Goal: Transaction & Acquisition: Purchase product/service

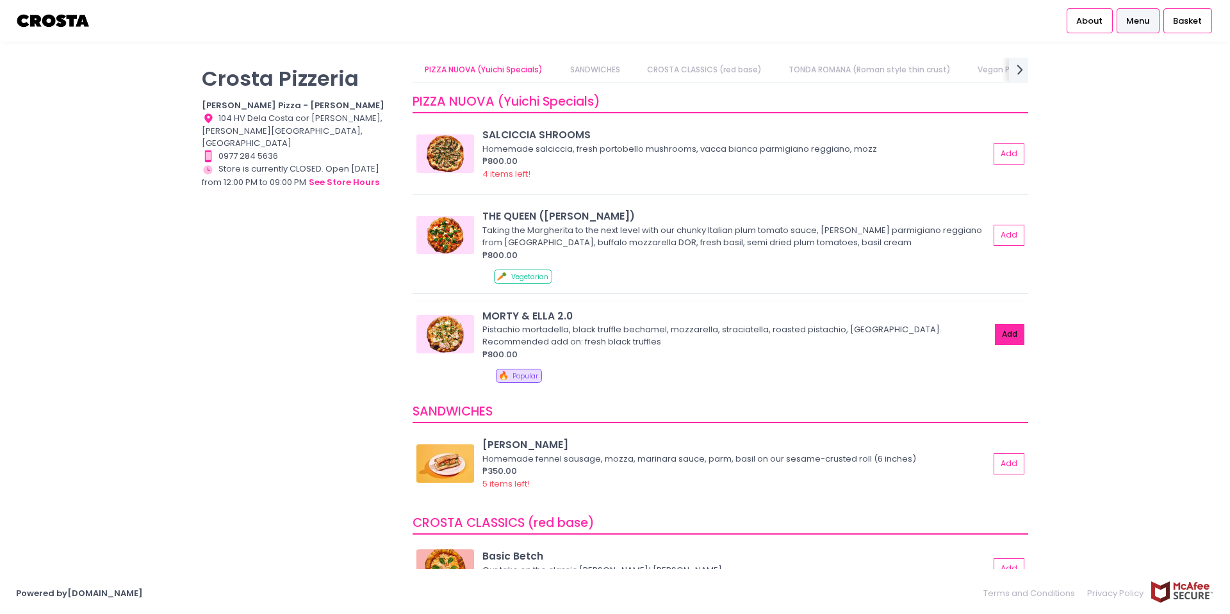
click at [1001, 331] on button "Add" at bounding box center [1009, 334] width 29 height 21
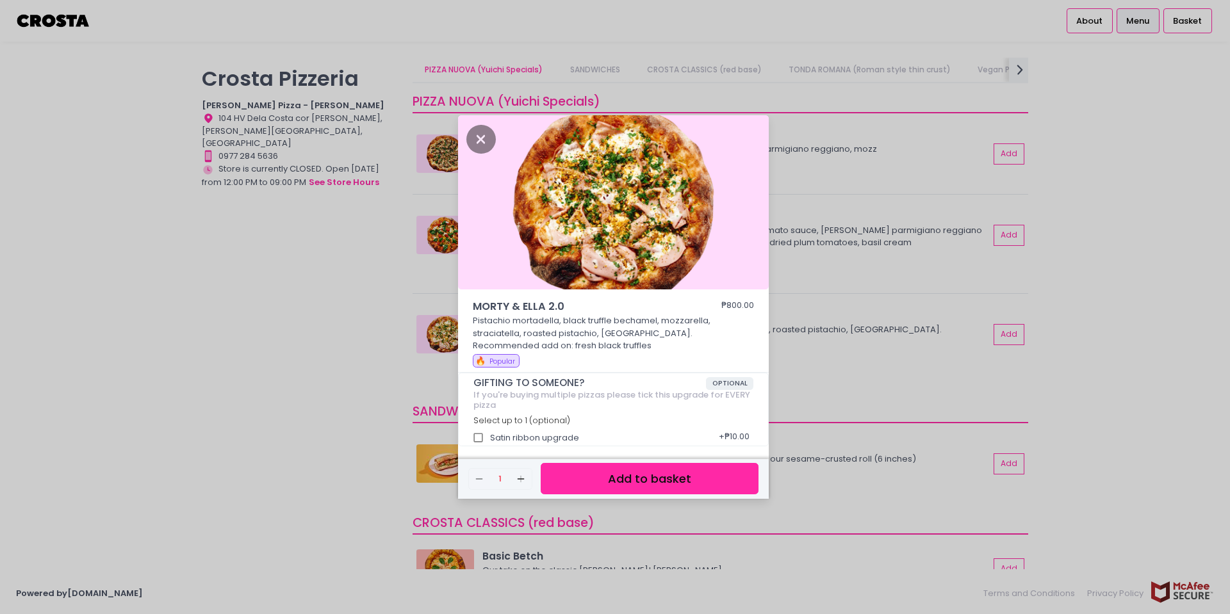
click at [700, 486] on button "Add to basket" at bounding box center [650, 478] width 218 height 31
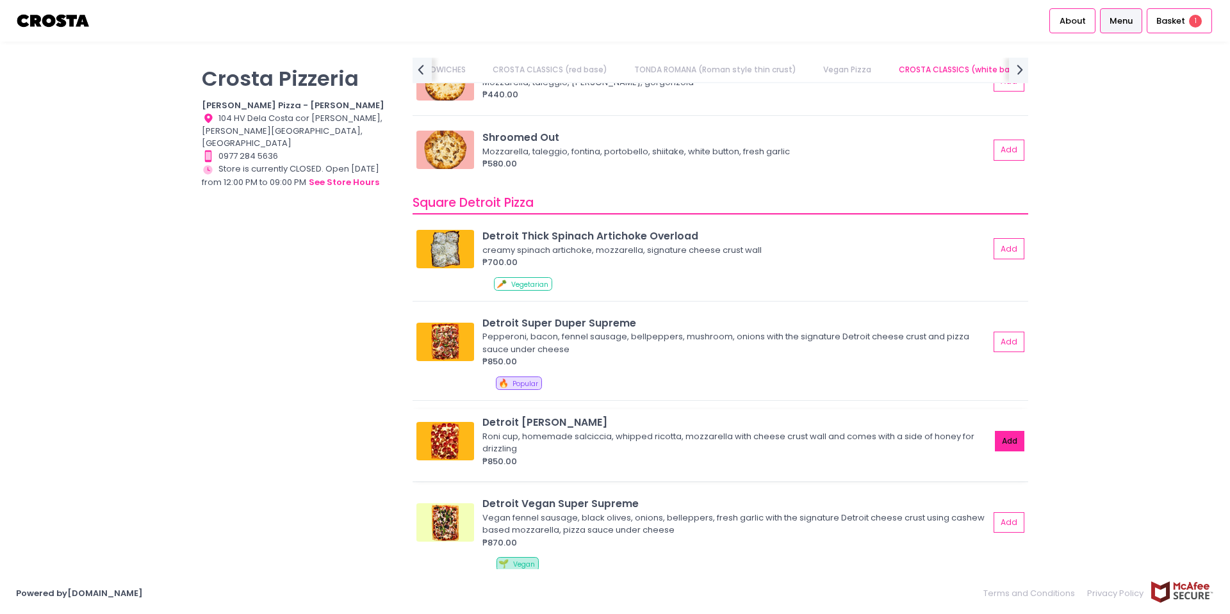
click at [1019, 431] on button "Add" at bounding box center [1009, 441] width 29 height 21
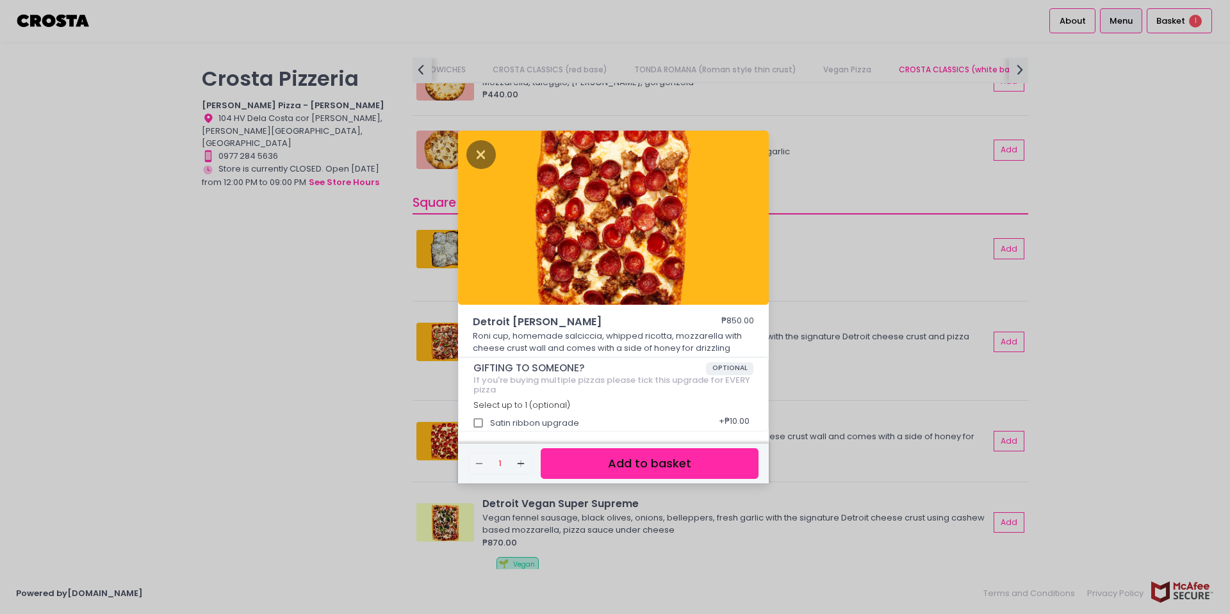
click at [691, 463] on button "Add to basket" at bounding box center [650, 463] width 218 height 31
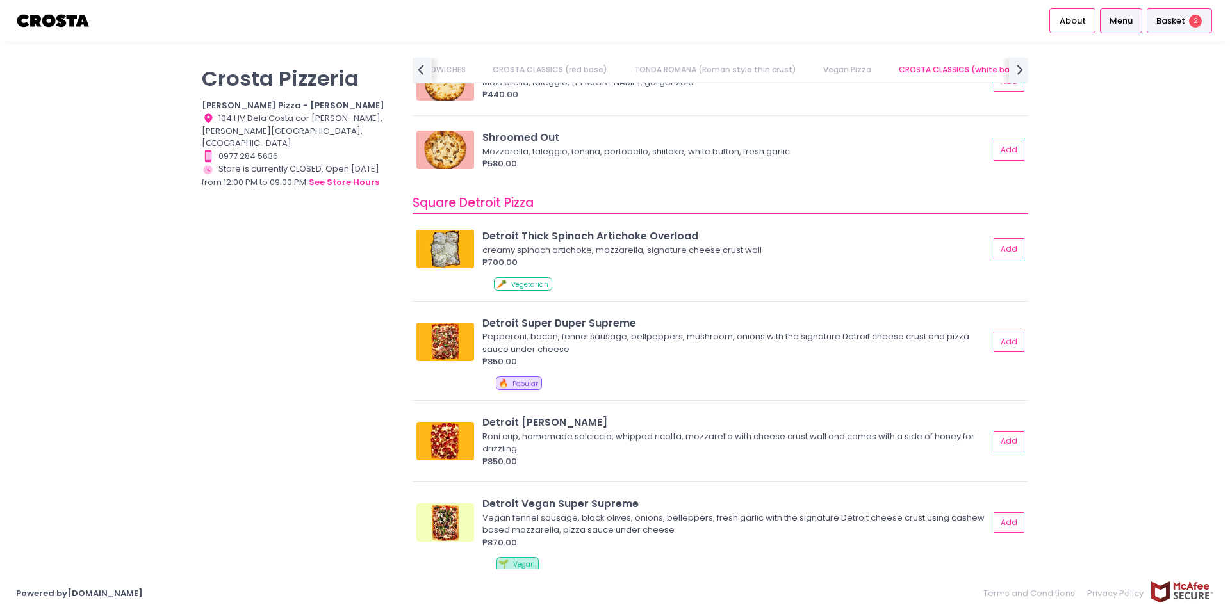
click at [1177, 22] on span "Basket" at bounding box center [1170, 21] width 29 height 13
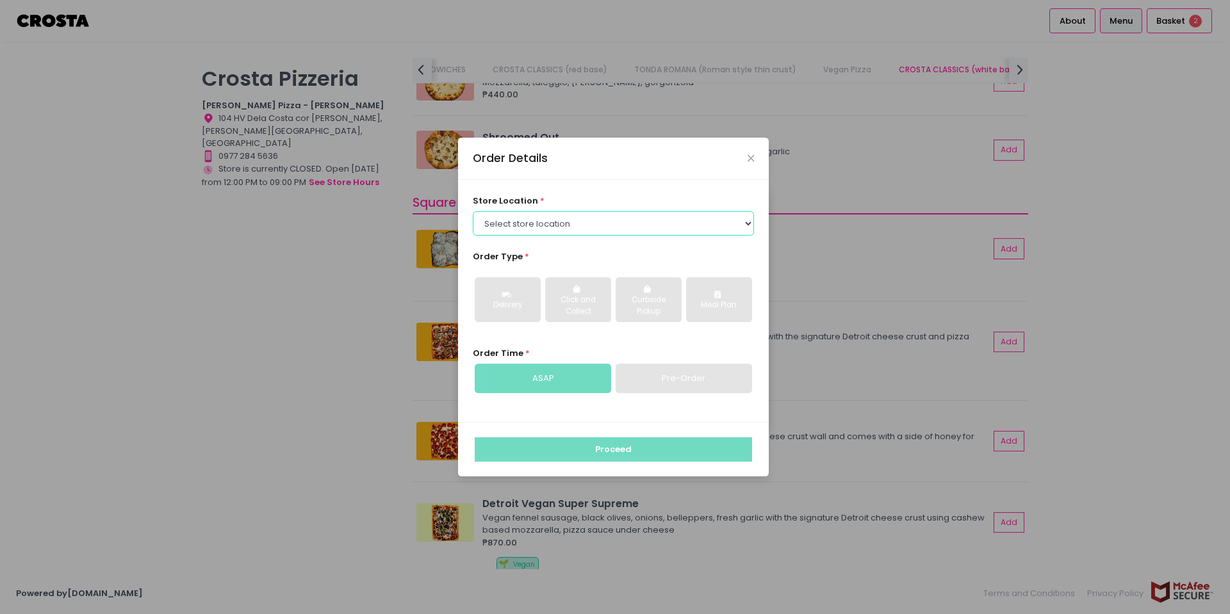
select select "5fabb2e53664a8677beaeb89"
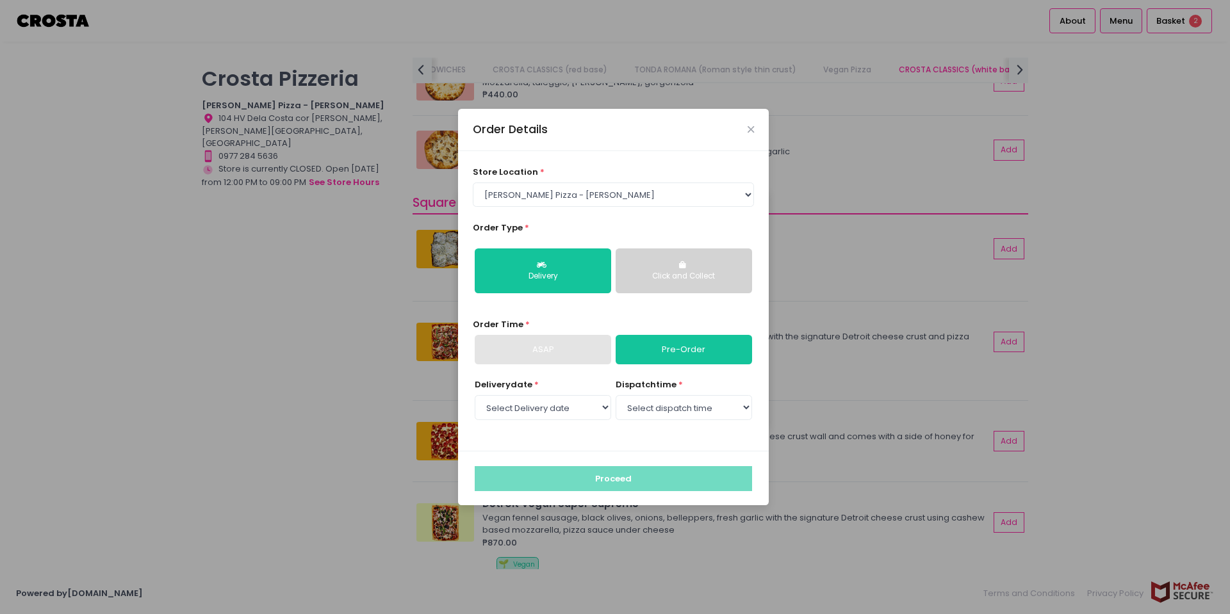
click at [688, 254] on button "Click and Collect" at bounding box center [684, 271] width 136 height 45
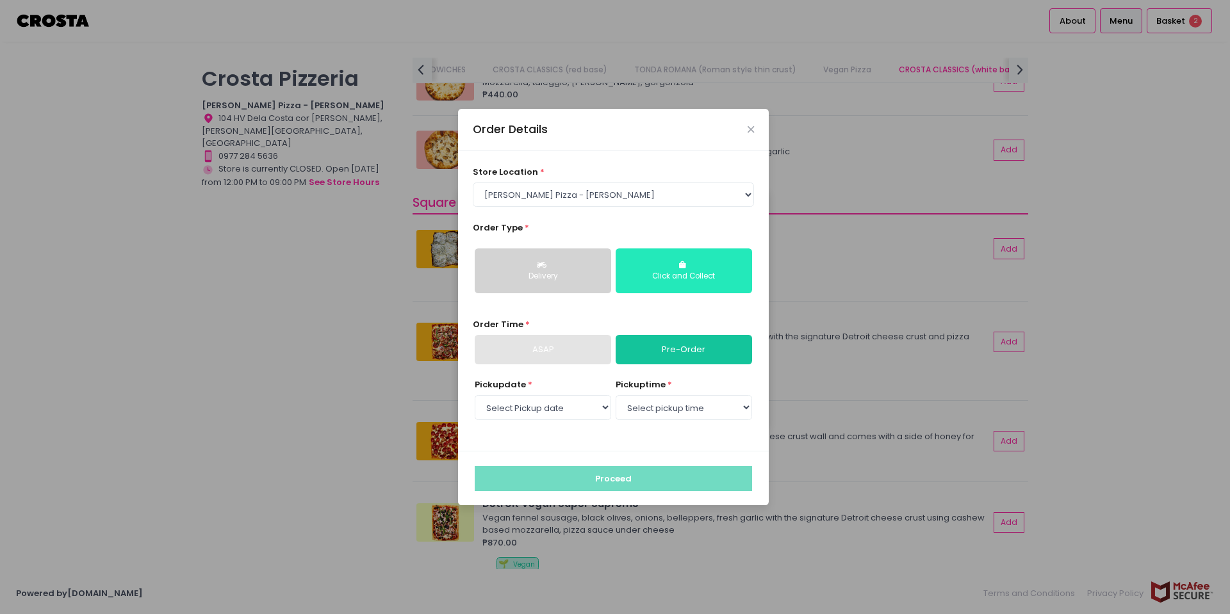
click at [688, 275] on div "Click and Collect" at bounding box center [684, 277] width 119 height 12
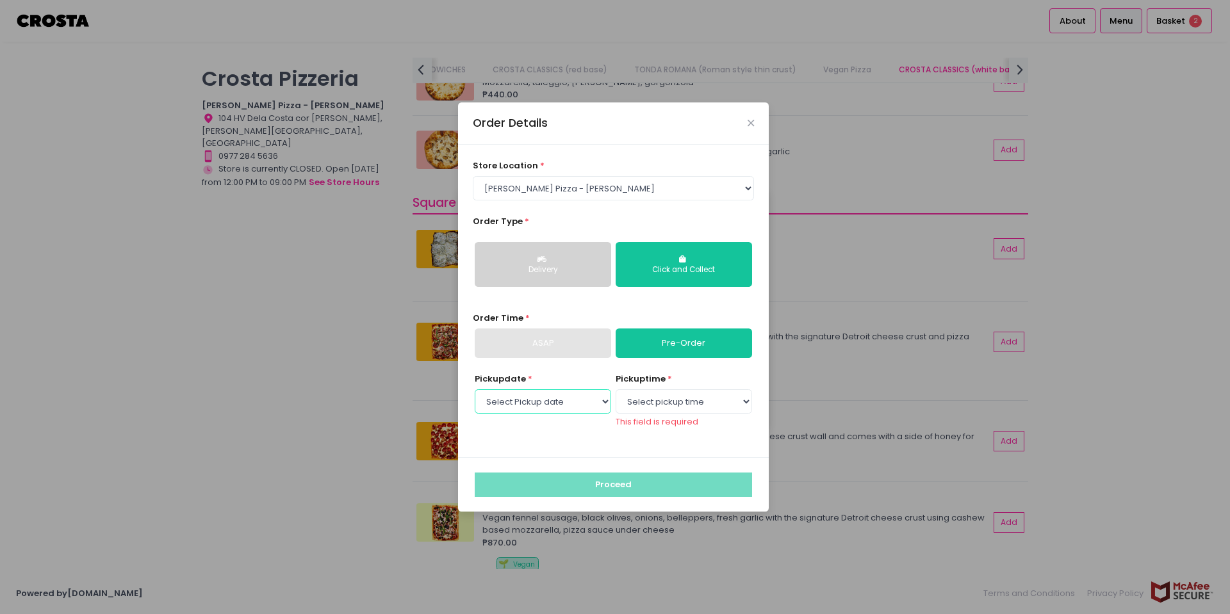
select select "[DATE]"
select select "20:30"
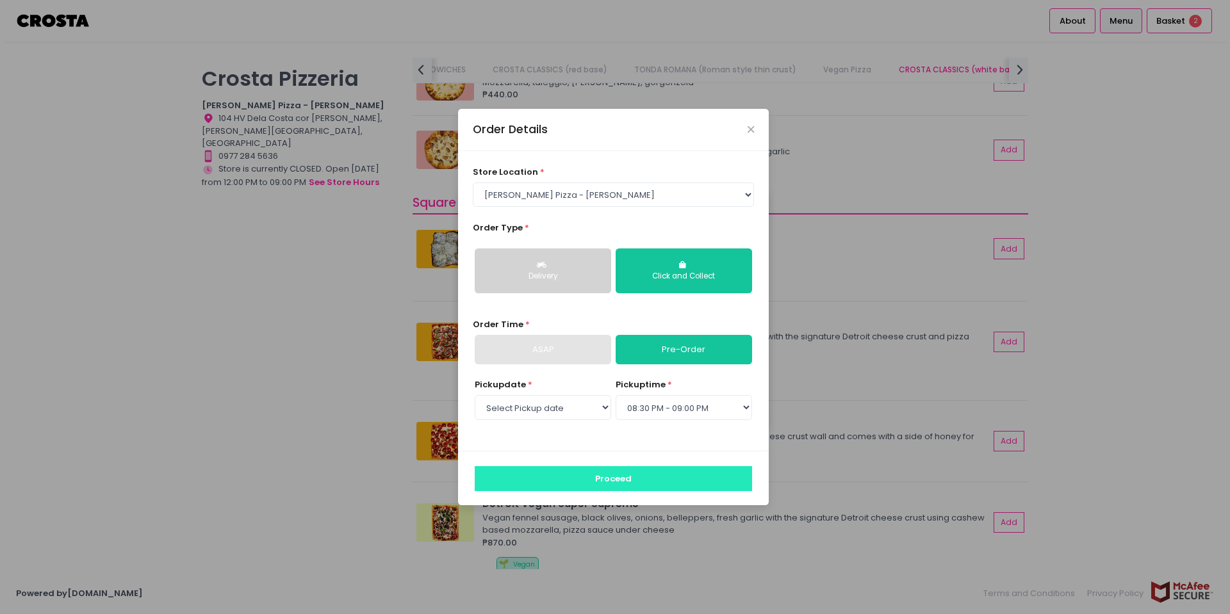
click at [703, 486] on button "Proceed" at bounding box center [613, 478] width 277 height 24
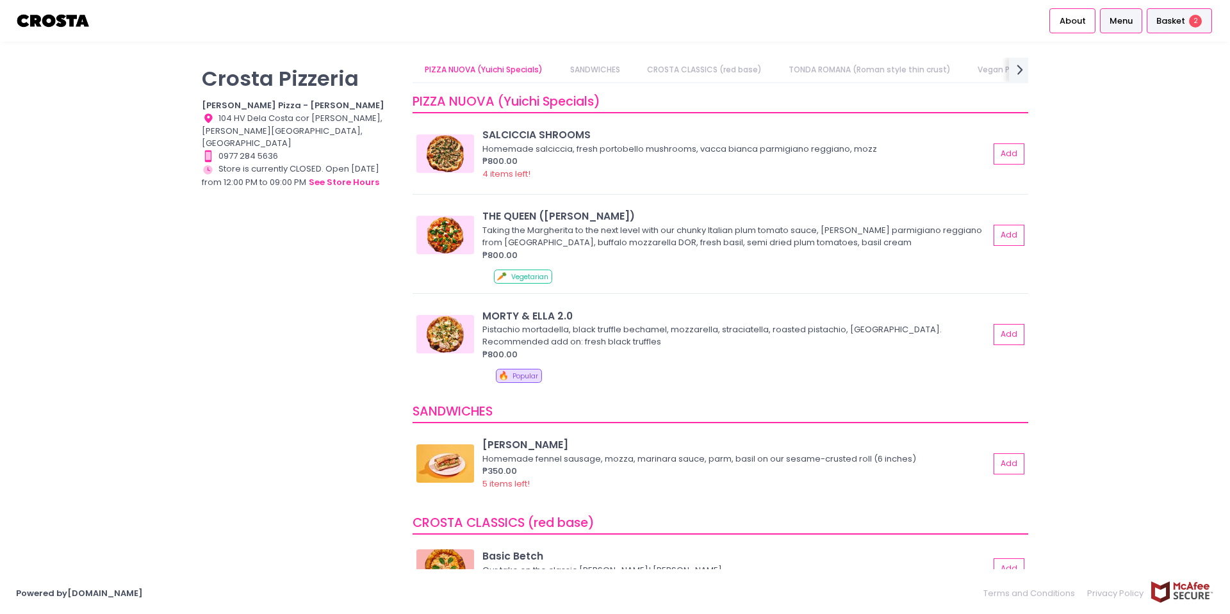
click at [1177, 28] on div "Basket 2" at bounding box center [1179, 20] width 65 height 25
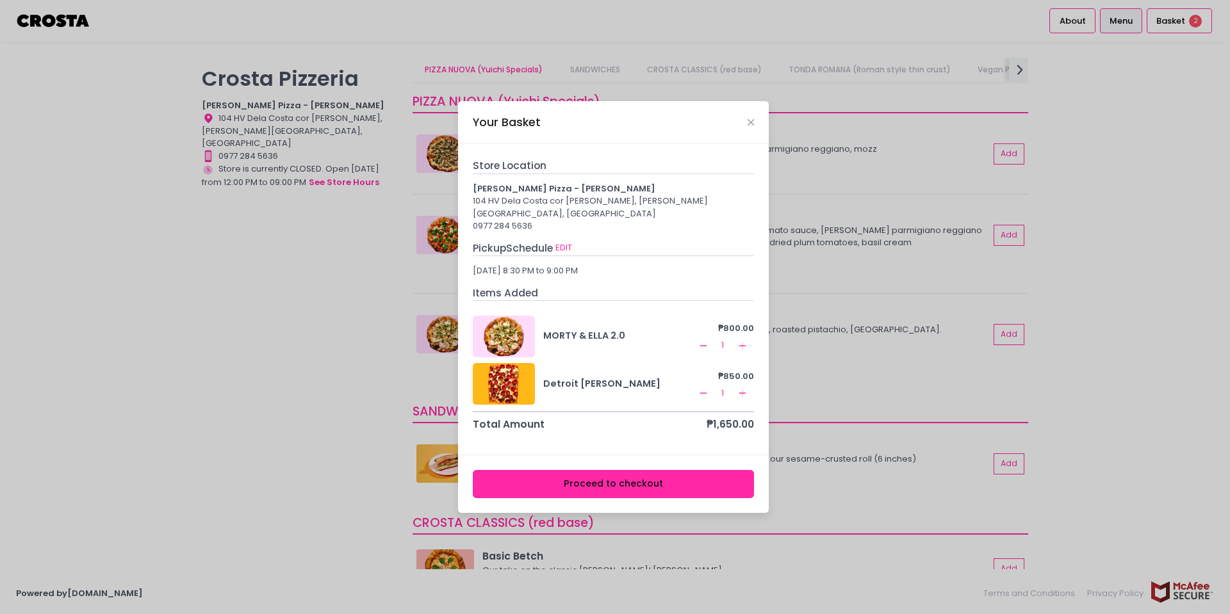
click at [707, 479] on button "Proceed to checkout" at bounding box center [614, 484] width 282 height 29
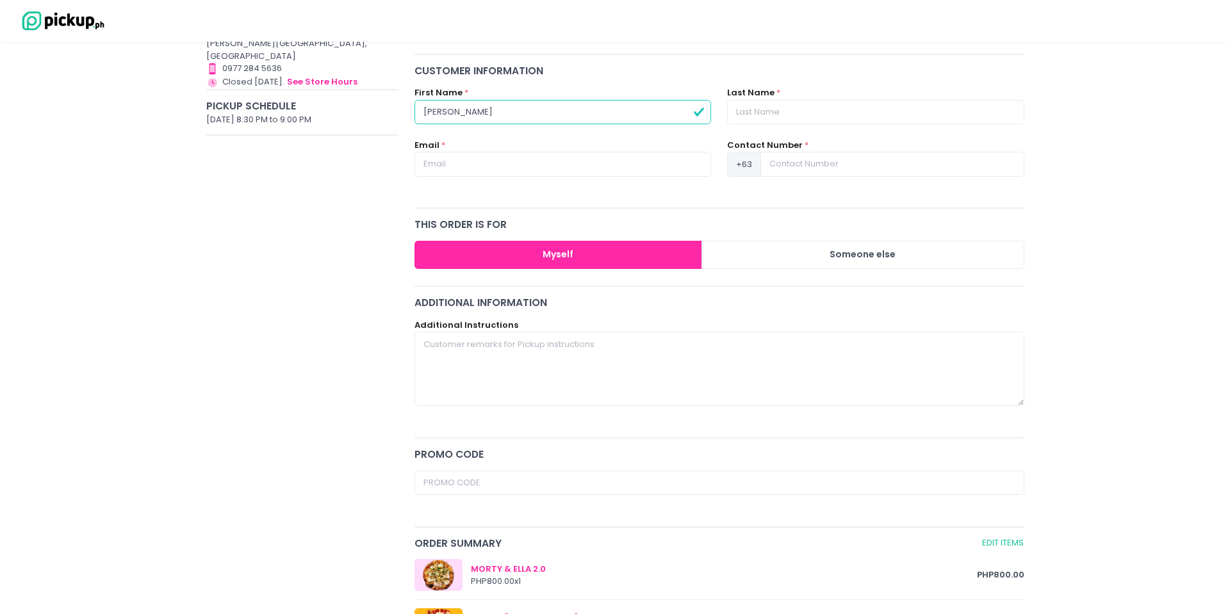
type input "[PERSON_NAME]"
click at [523, 180] on div "Email *" at bounding box center [563, 165] width 313 height 53
type input "[EMAIL_ADDRESS][DOMAIN_NAME]"
click at [784, 162] on input at bounding box center [891, 164] width 263 height 24
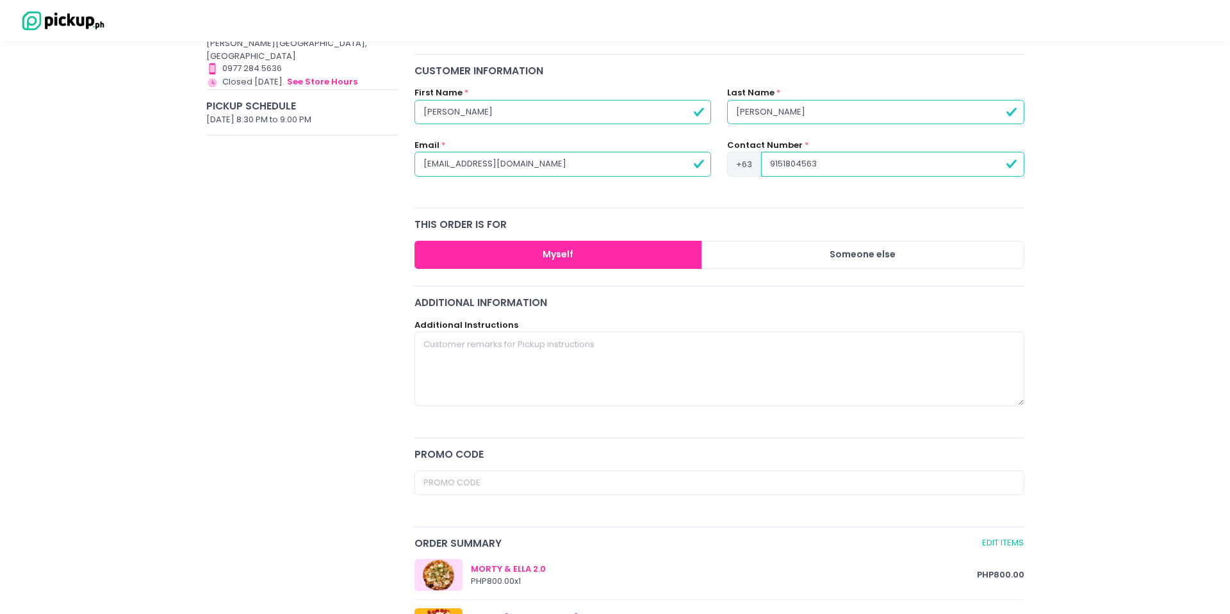
type input "9151804563"
click at [754, 193] on div "Customer Information First Name * [PERSON_NAME] Last Name * [PERSON_NAME] Email…" at bounding box center [720, 131] width 626 height 136
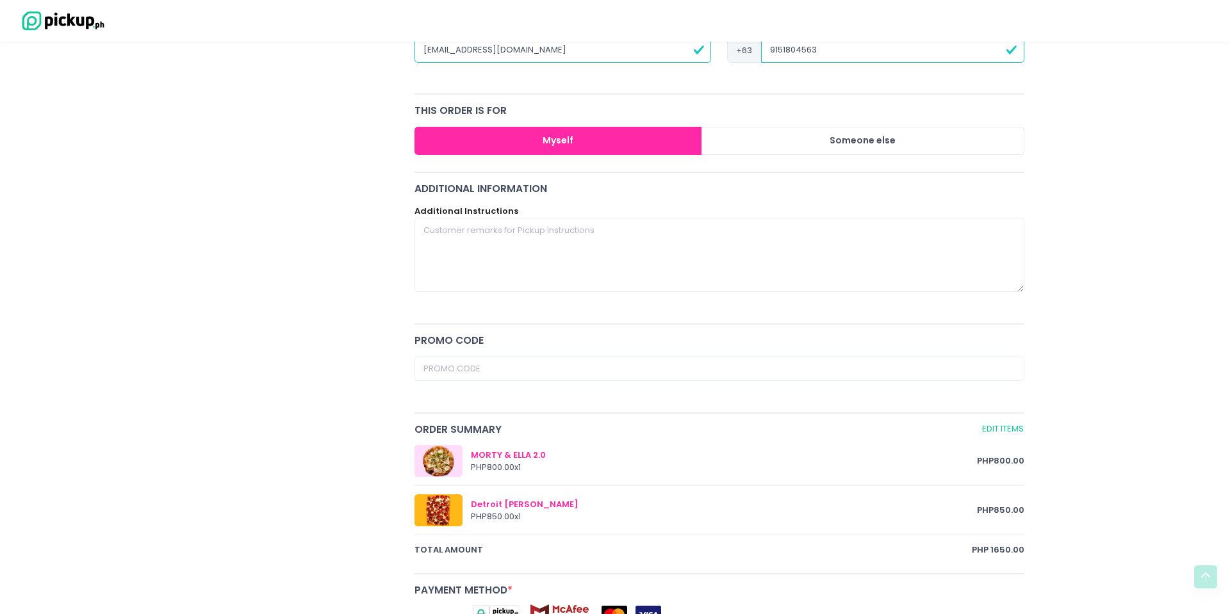
scroll to position [287, 0]
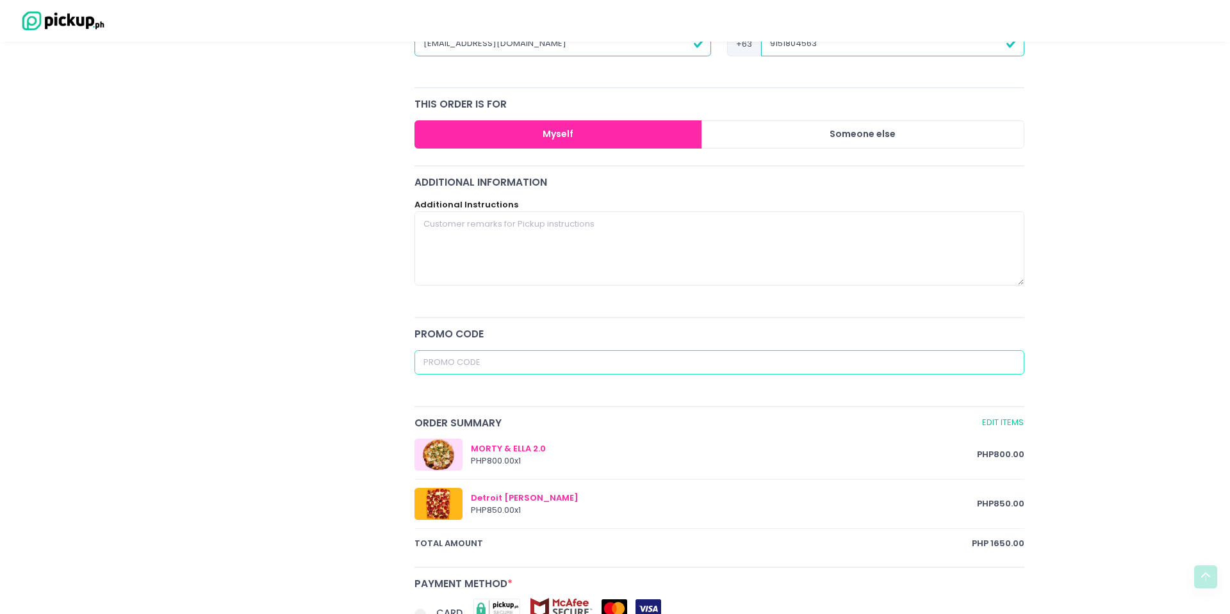
click at [751, 359] on input "text" at bounding box center [719, 362] width 610 height 24
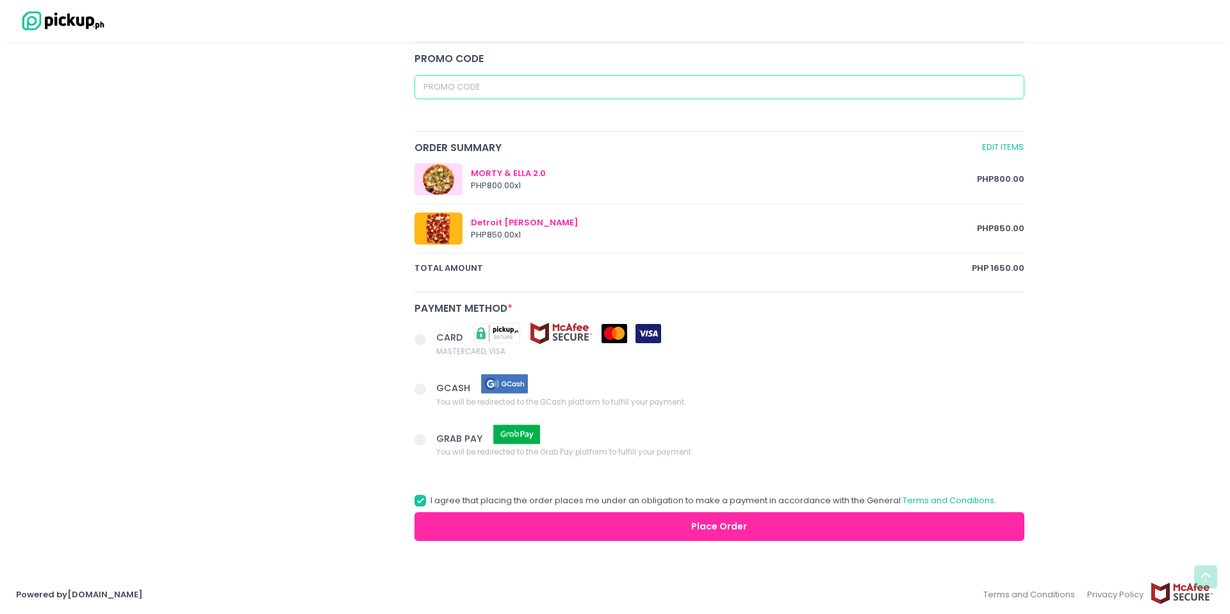
scroll to position [558, 0]
